Goal: Task Accomplishment & Management: Manage account settings

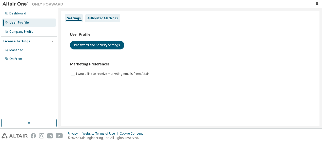
click at [97, 17] on div "Authorized Machines" at bounding box center [102, 18] width 31 height 4
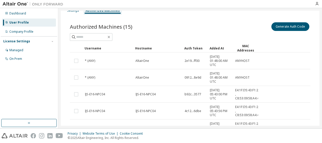
scroll to position [1, 0]
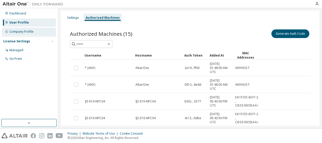
click at [27, 29] on div "Company Profile" at bounding box center [29, 32] width 54 height 8
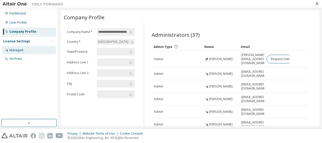
click at [30, 49] on div "Managed" at bounding box center [29, 50] width 54 height 8
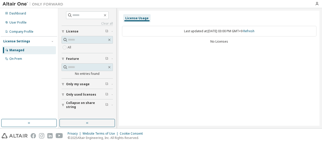
click at [32, 42] on div "License Settings" at bounding box center [28, 41] width 51 height 5
click at [31, 61] on div "On Prem" at bounding box center [29, 59] width 54 height 8
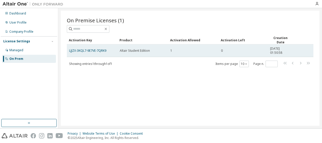
click at [233, 49] on div "0" at bounding box center [243, 51] width 45 height 4
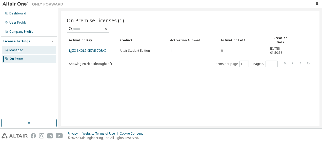
click at [50, 53] on div "Managed" at bounding box center [29, 50] width 54 height 8
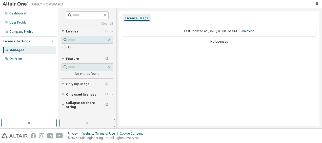
click at [221, 33] on div "Last updated at: Sun 2025-10-12 03:00 PM GMT+9 Refresh" at bounding box center [219, 31] width 194 height 11
click at [69, 29] on span "License" at bounding box center [72, 31] width 12 height 4
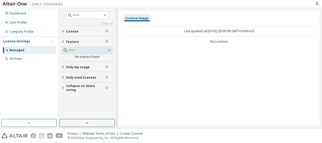
click at [72, 30] on span "License" at bounding box center [72, 31] width 12 height 4
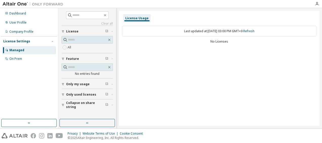
click at [78, 78] on button "Only my usage" at bounding box center [87, 83] width 51 height 11
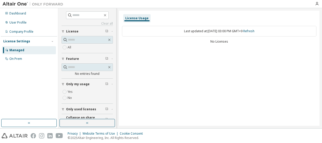
click at [78, 80] on button "Only my usage" at bounding box center [87, 83] width 51 height 11
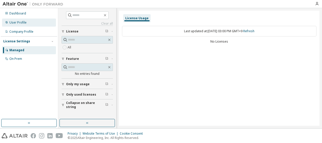
click at [24, 26] on div "User Profile" at bounding box center [29, 22] width 54 height 8
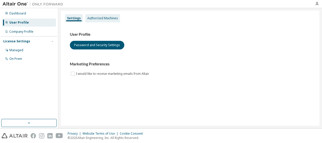
click at [107, 16] on div "Authorized Machines" at bounding box center [102, 18] width 31 height 4
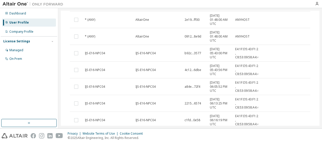
scroll to position [127, 0]
